Goal: Task Accomplishment & Management: Use online tool/utility

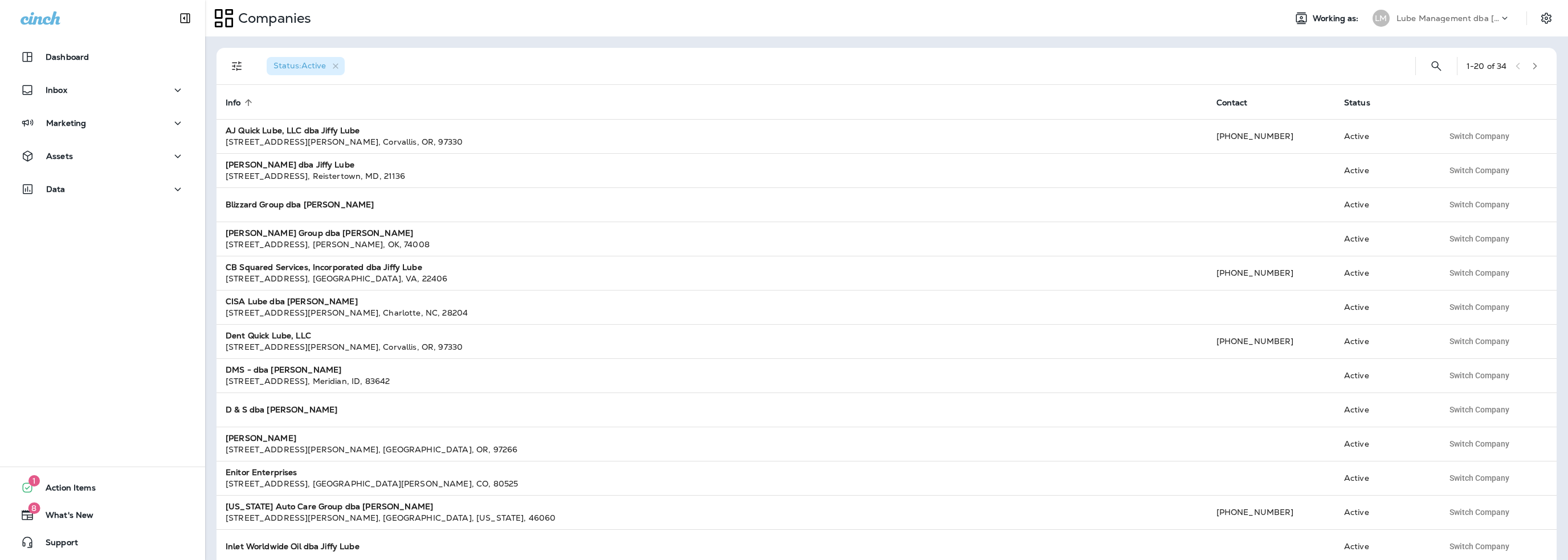
click at [1463, 18] on p "Lube Management dba [PERSON_NAME]" at bounding box center [1448, 19] width 103 height 9
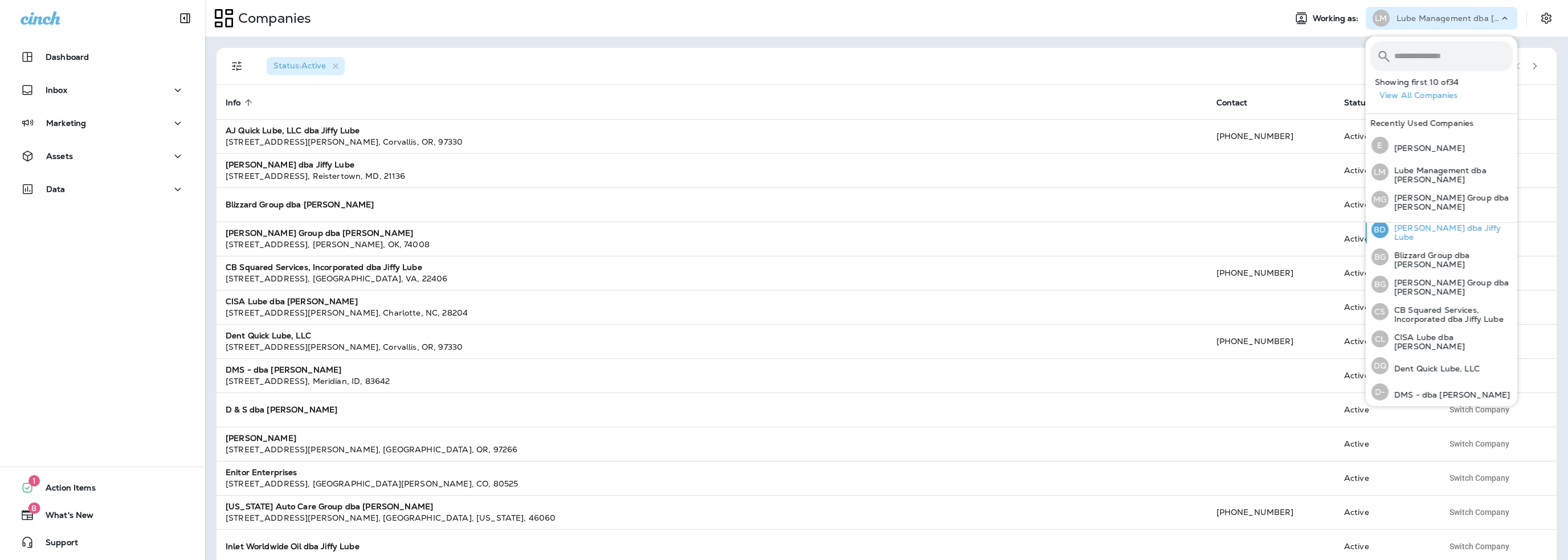
scroll to position [57, 0]
click at [1424, 369] on p "DMS - dba [PERSON_NAME]" at bounding box center [1449, 372] width 121 height 9
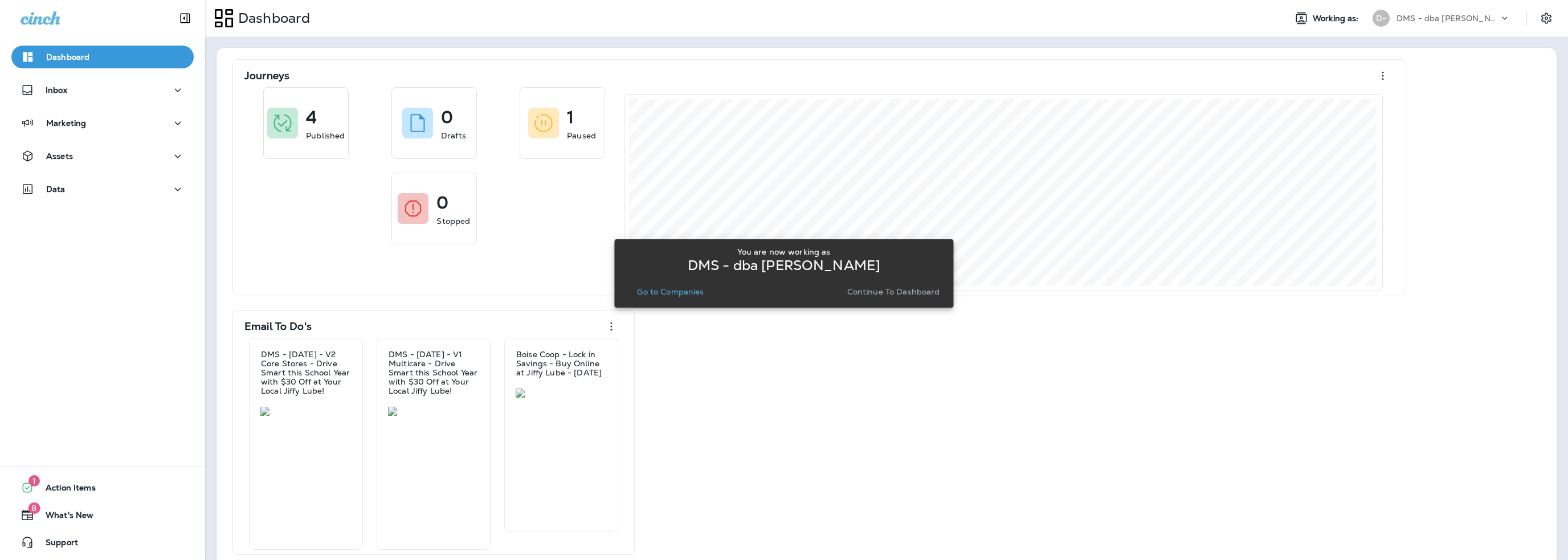
click at [681, 292] on p "Go to Companies" at bounding box center [670, 292] width 66 height 9
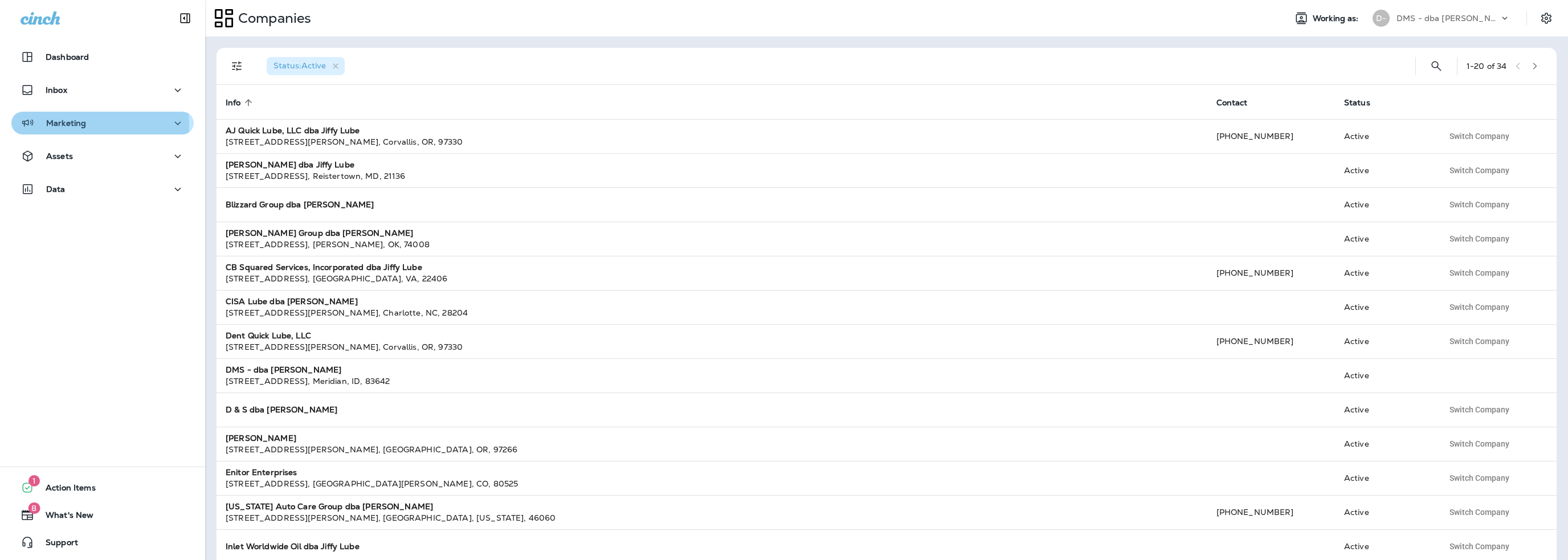
click at [71, 125] on p "Marketing" at bounding box center [65, 123] width 40 height 9
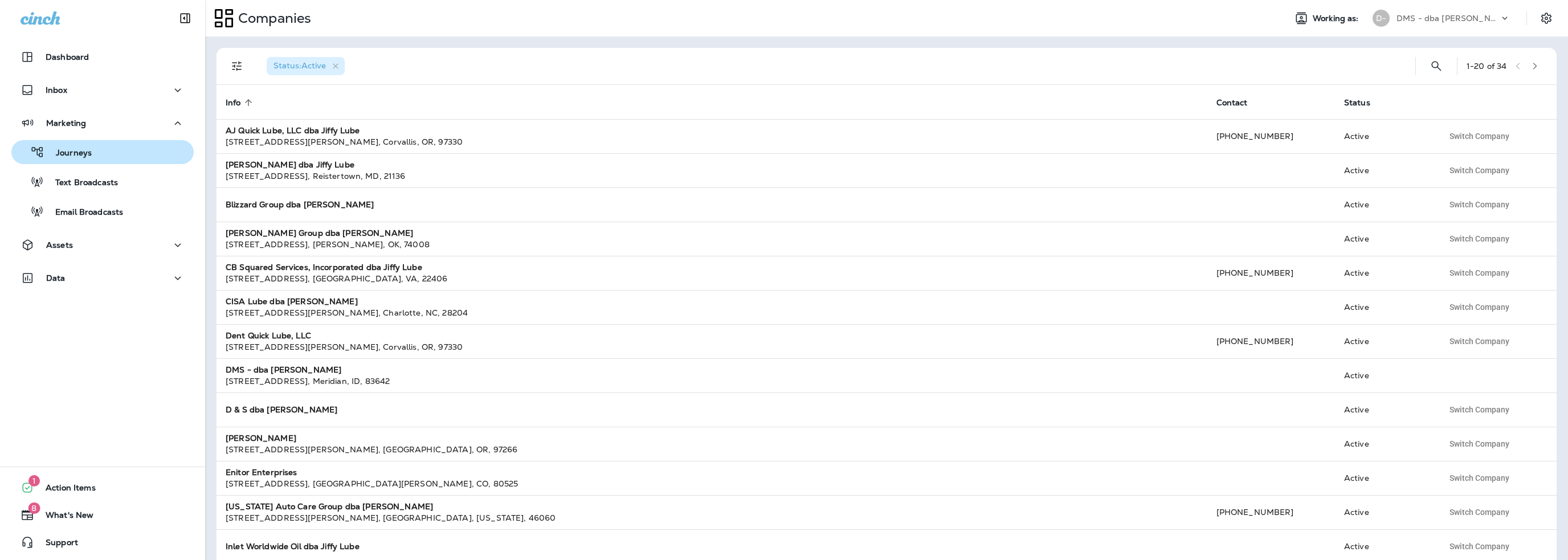
click at [71, 155] on p "Journeys" at bounding box center [68, 154] width 48 height 11
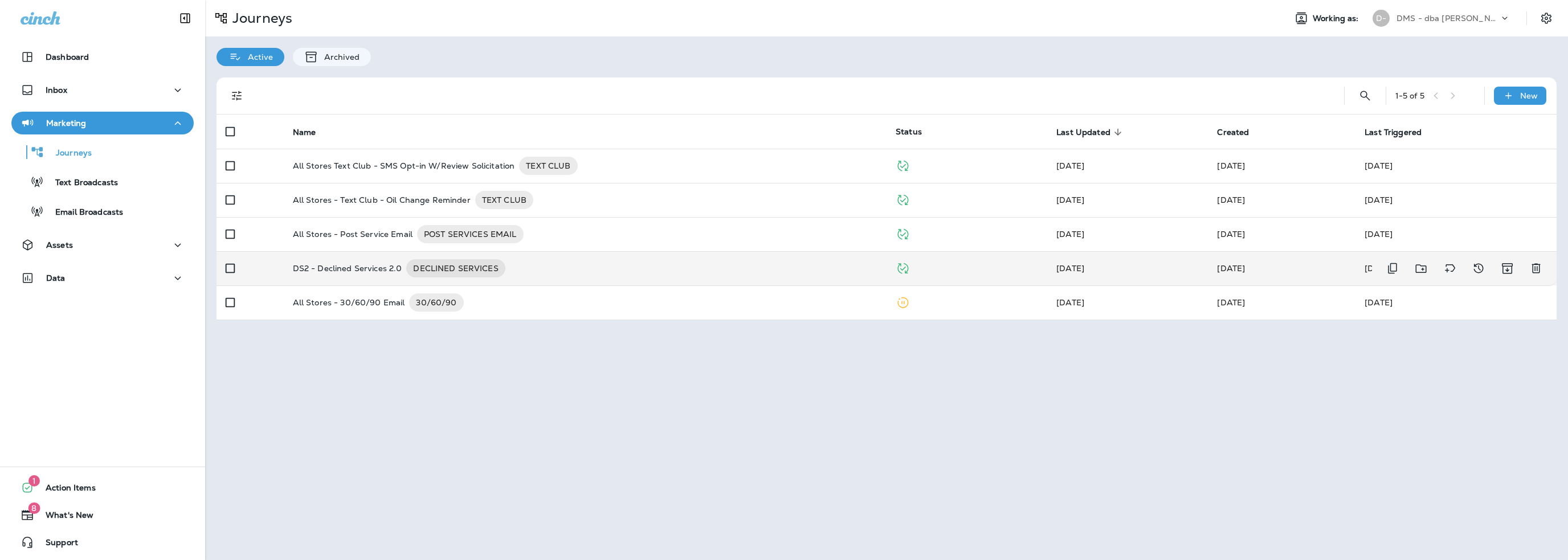
click at [364, 266] on p "DS2 - Declined Services 2.0" at bounding box center [347, 268] width 109 height 19
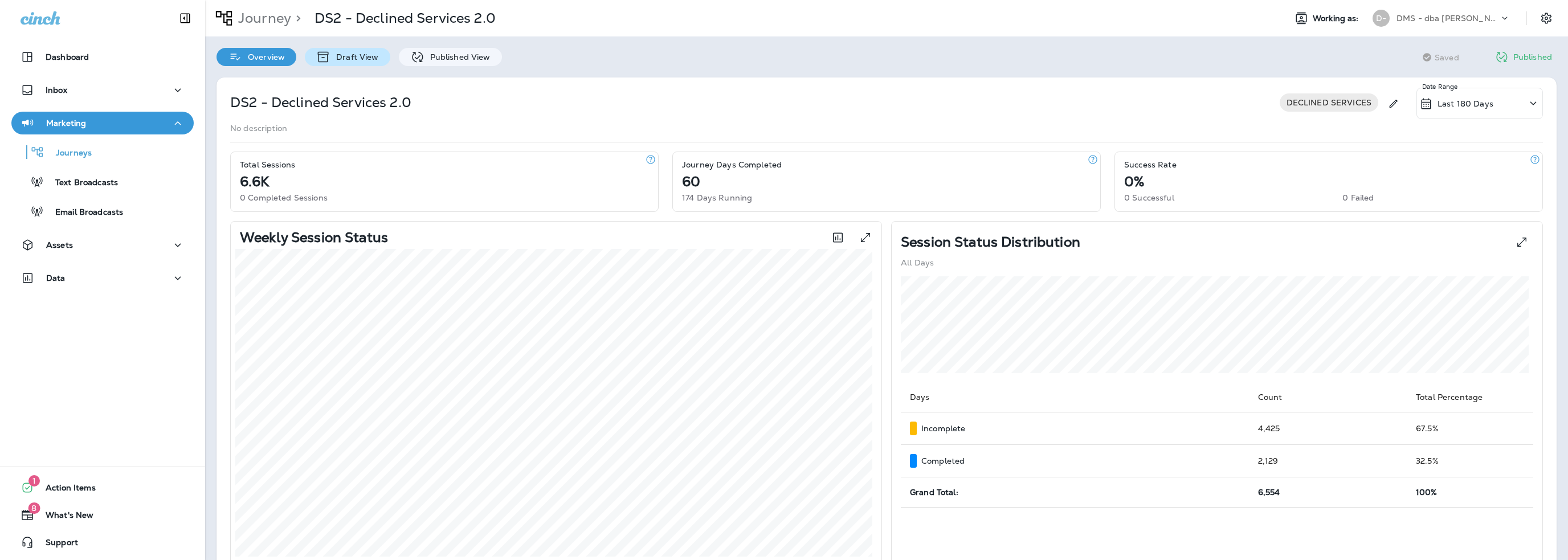
click at [336, 56] on p "Draft View" at bounding box center [354, 57] width 48 height 9
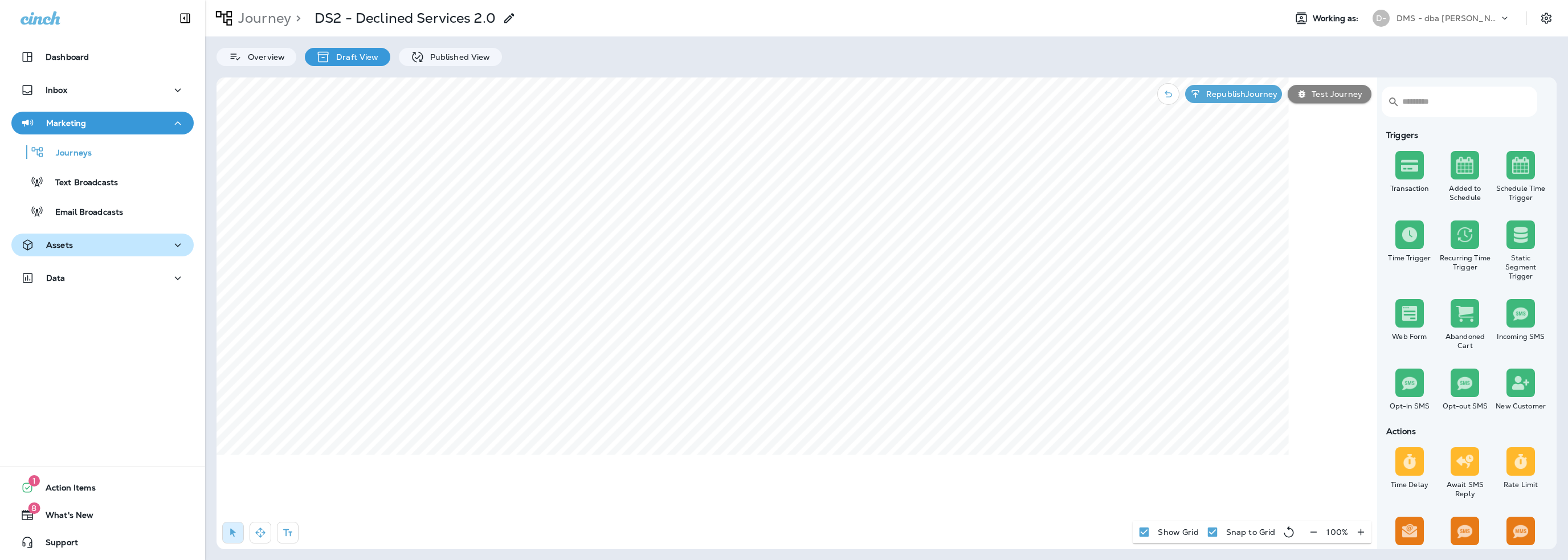
click at [53, 245] on p "Assets" at bounding box center [59, 245] width 27 height 9
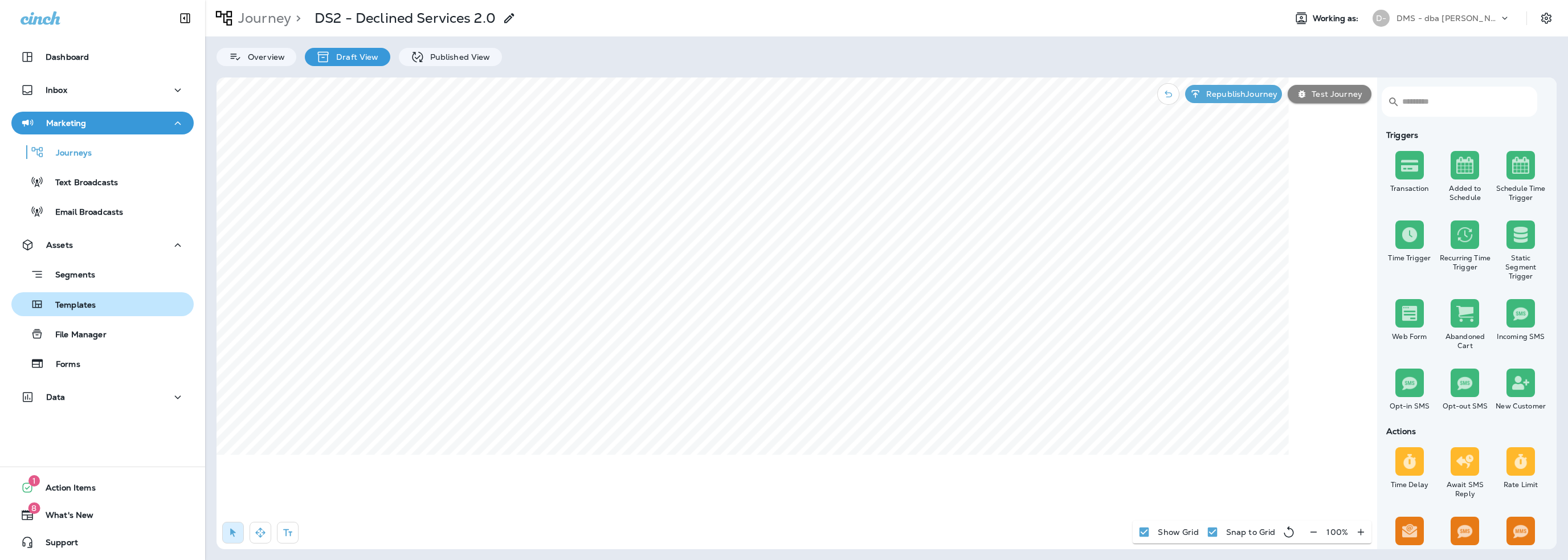
click at [72, 302] on p "Templates" at bounding box center [69, 306] width 51 height 11
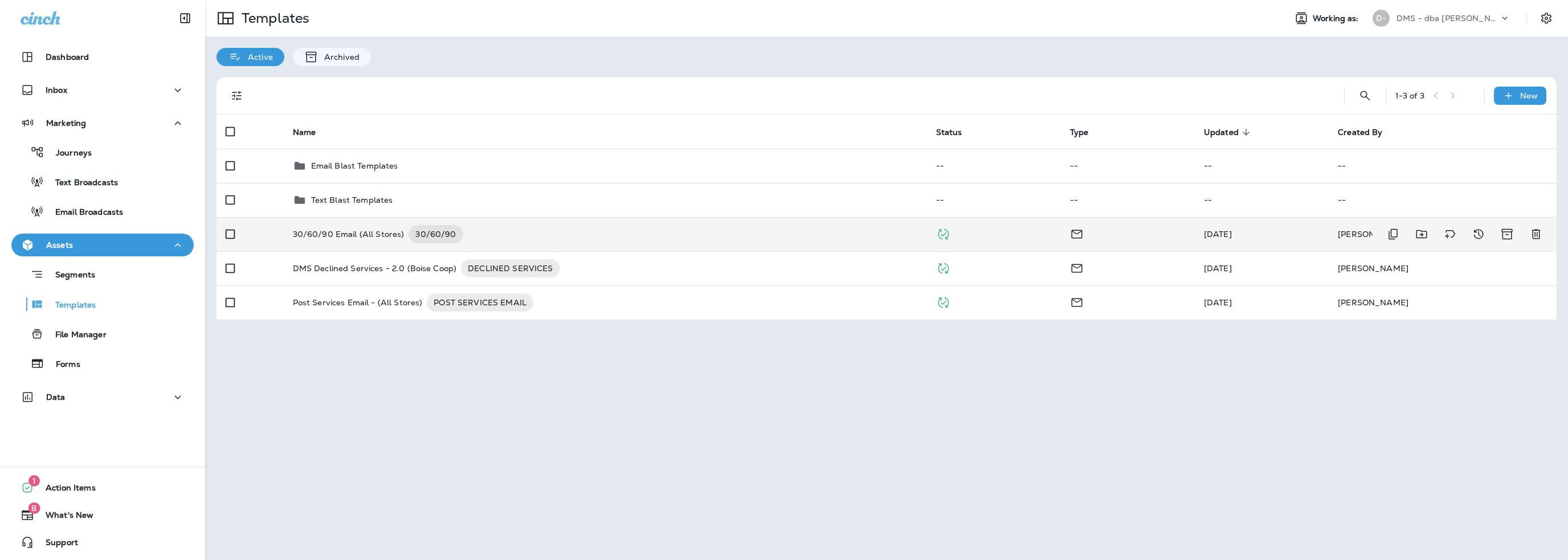
click at [362, 235] on p "30/60/90 Email (All Stores)" at bounding box center [349, 235] width 112 height 19
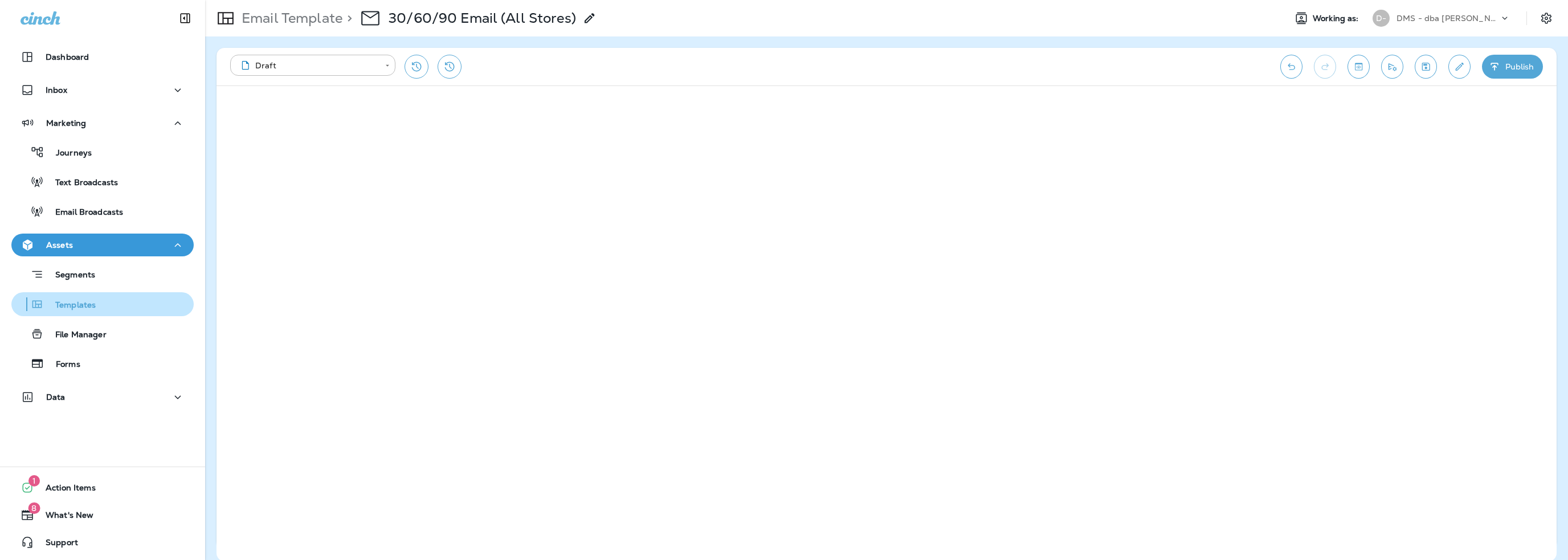
click at [57, 309] on p "Templates" at bounding box center [69, 306] width 51 height 11
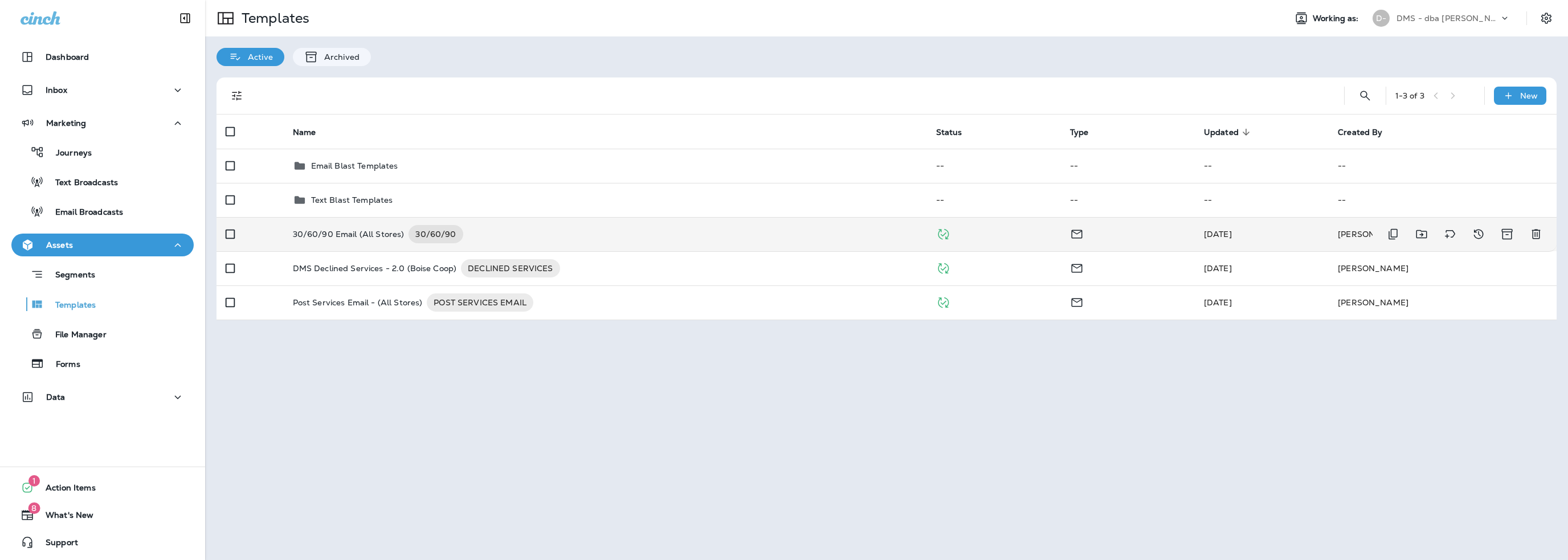
click at [370, 234] on p "30/60/90 Email (All Stores)" at bounding box center [349, 235] width 112 height 19
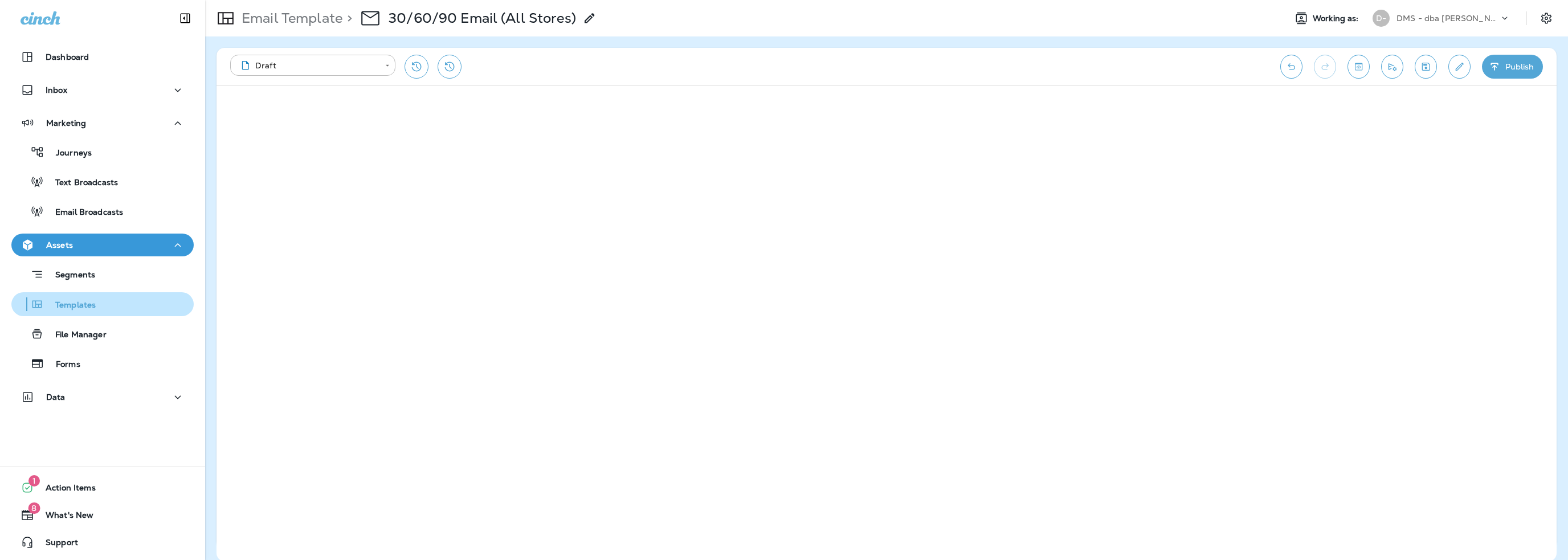
click at [71, 308] on p "Templates" at bounding box center [69, 306] width 51 height 11
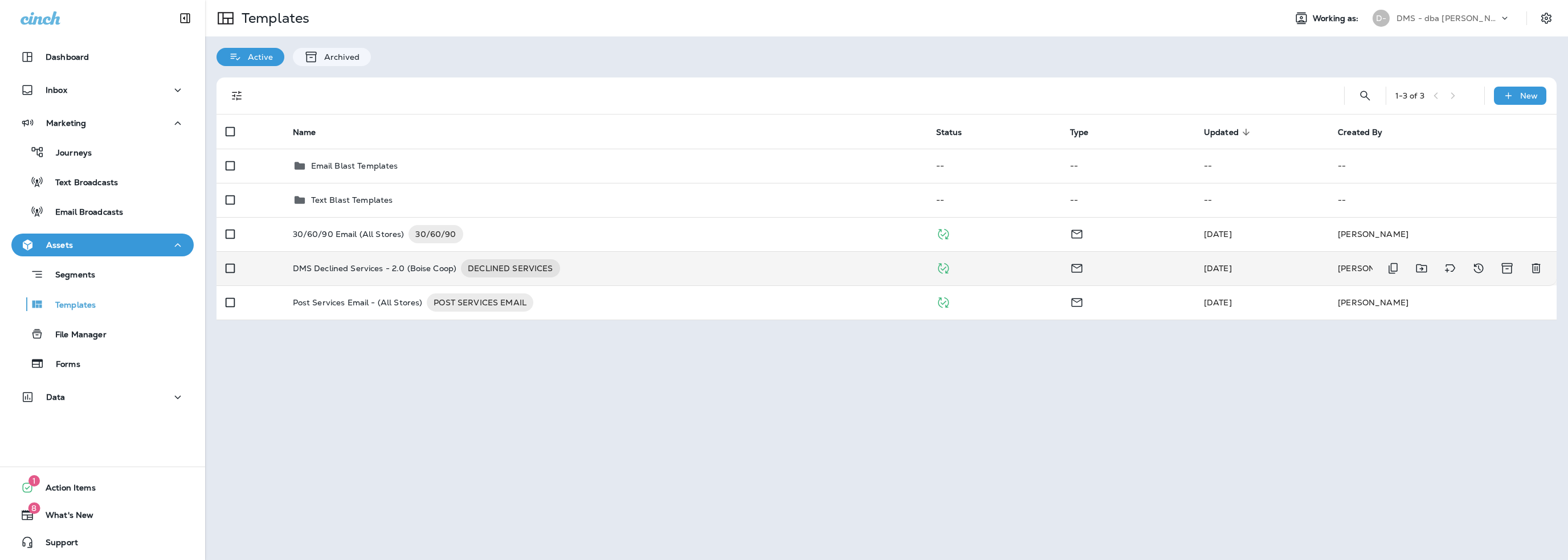
click at [365, 266] on p "DMS Declined Services - 2.0 (Boise Coop)" at bounding box center [375, 268] width 164 height 19
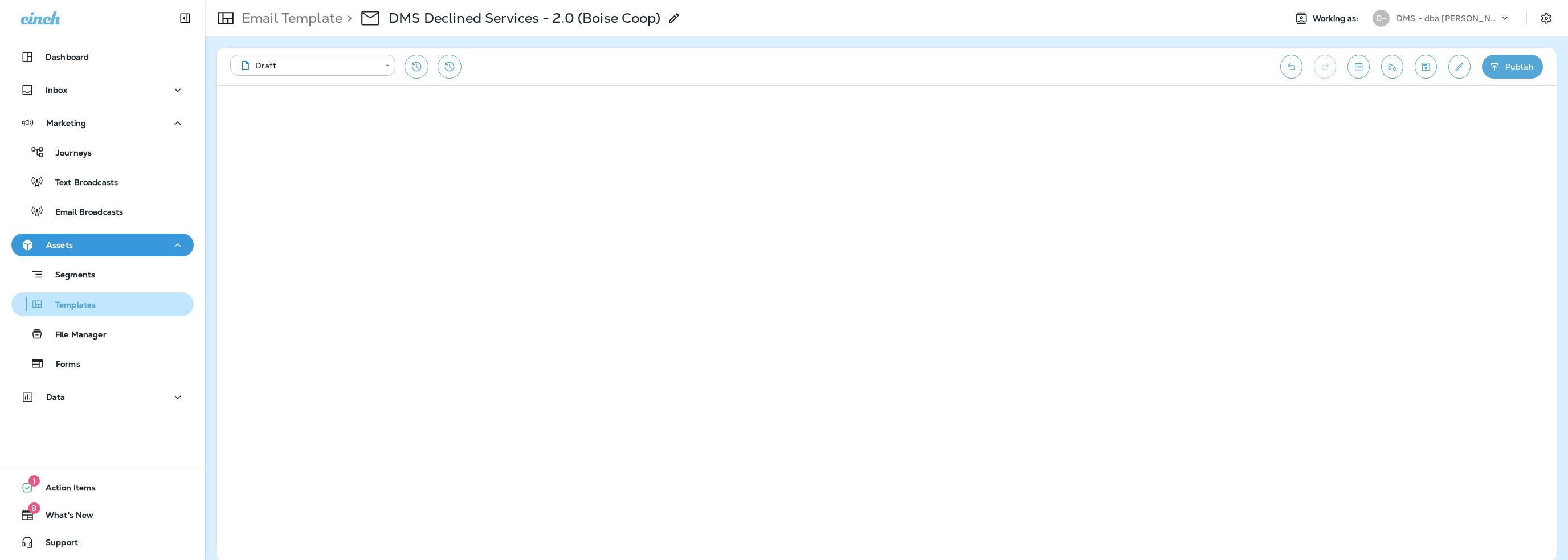
click at [95, 301] on div "Templates" at bounding box center [102, 304] width 173 height 17
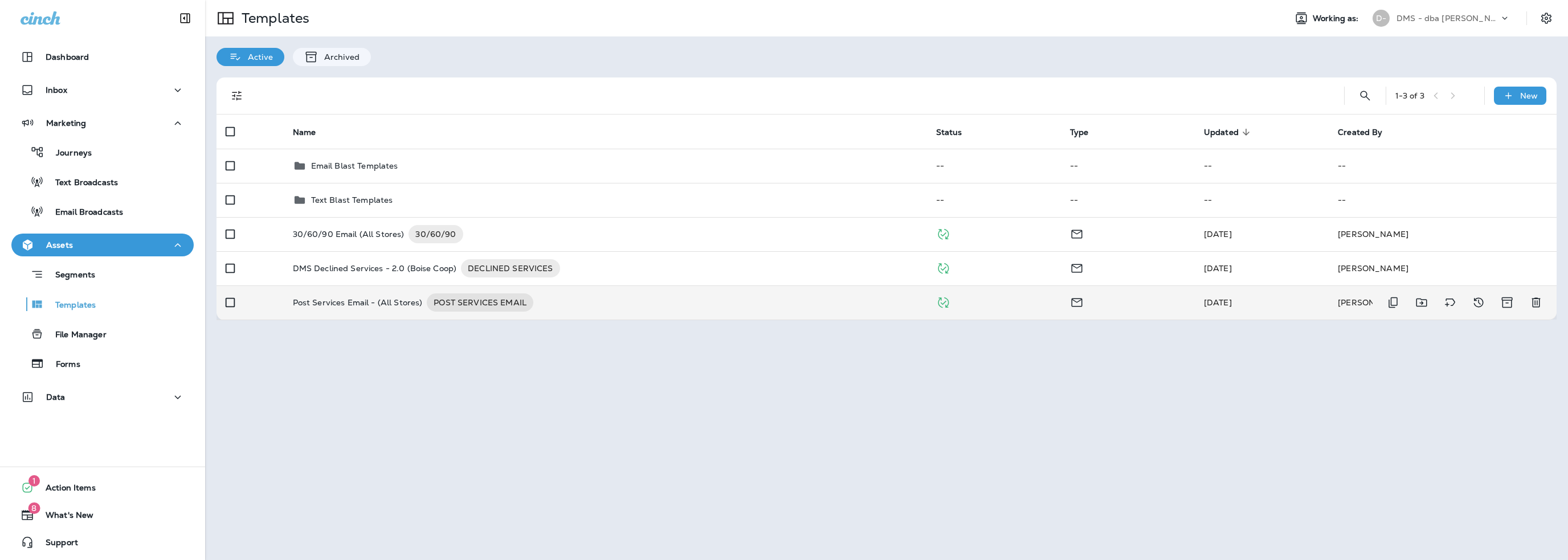
click at [378, 302] on p "Post Services Email - (All Stores)" at bounding box center [357, 303] width 130 height 19
